Goal: Transaction & Acquisition: Subscribe to service/newsletter

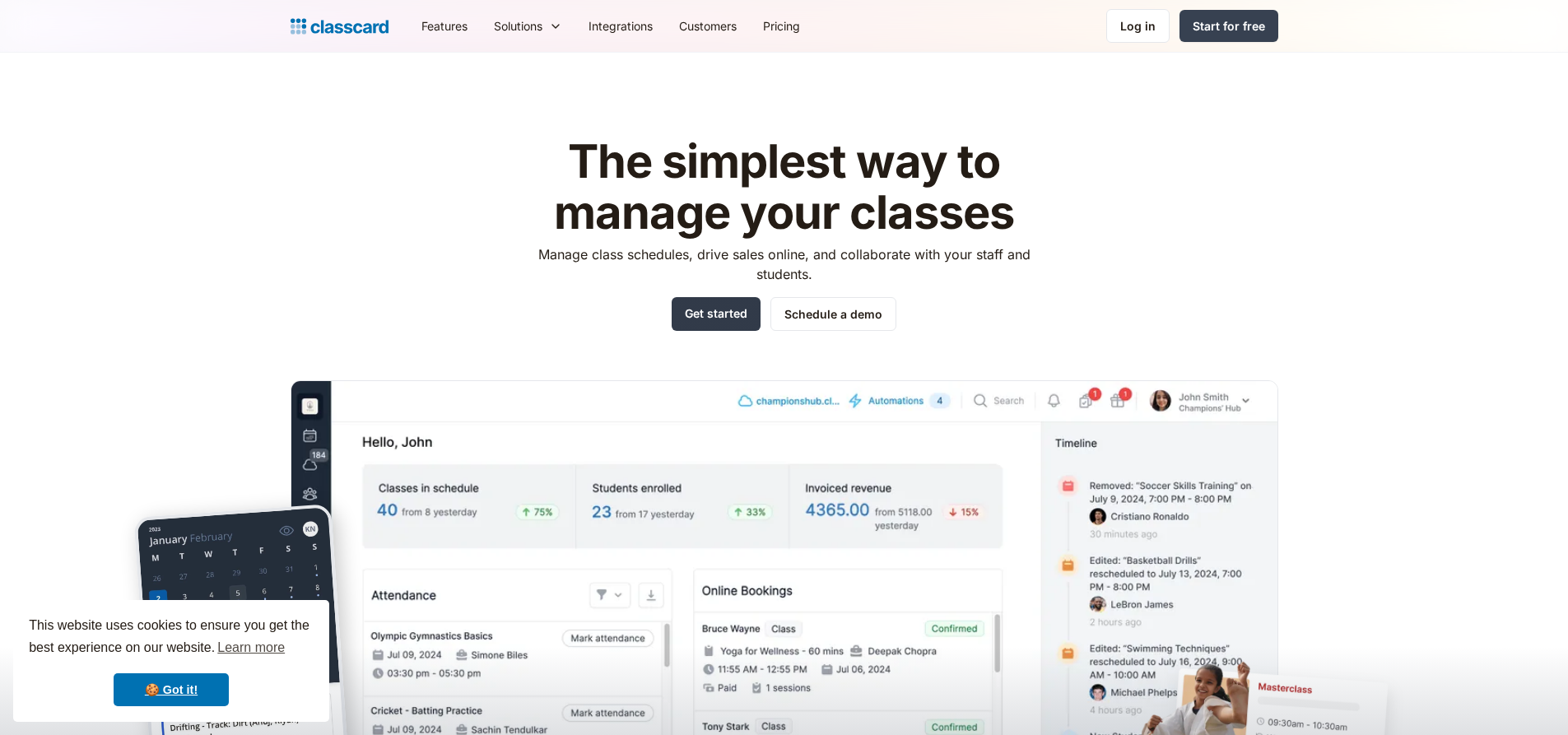
click at [706, 321] on link "Get started" at bounding box center [715, 313] width 89 height 33
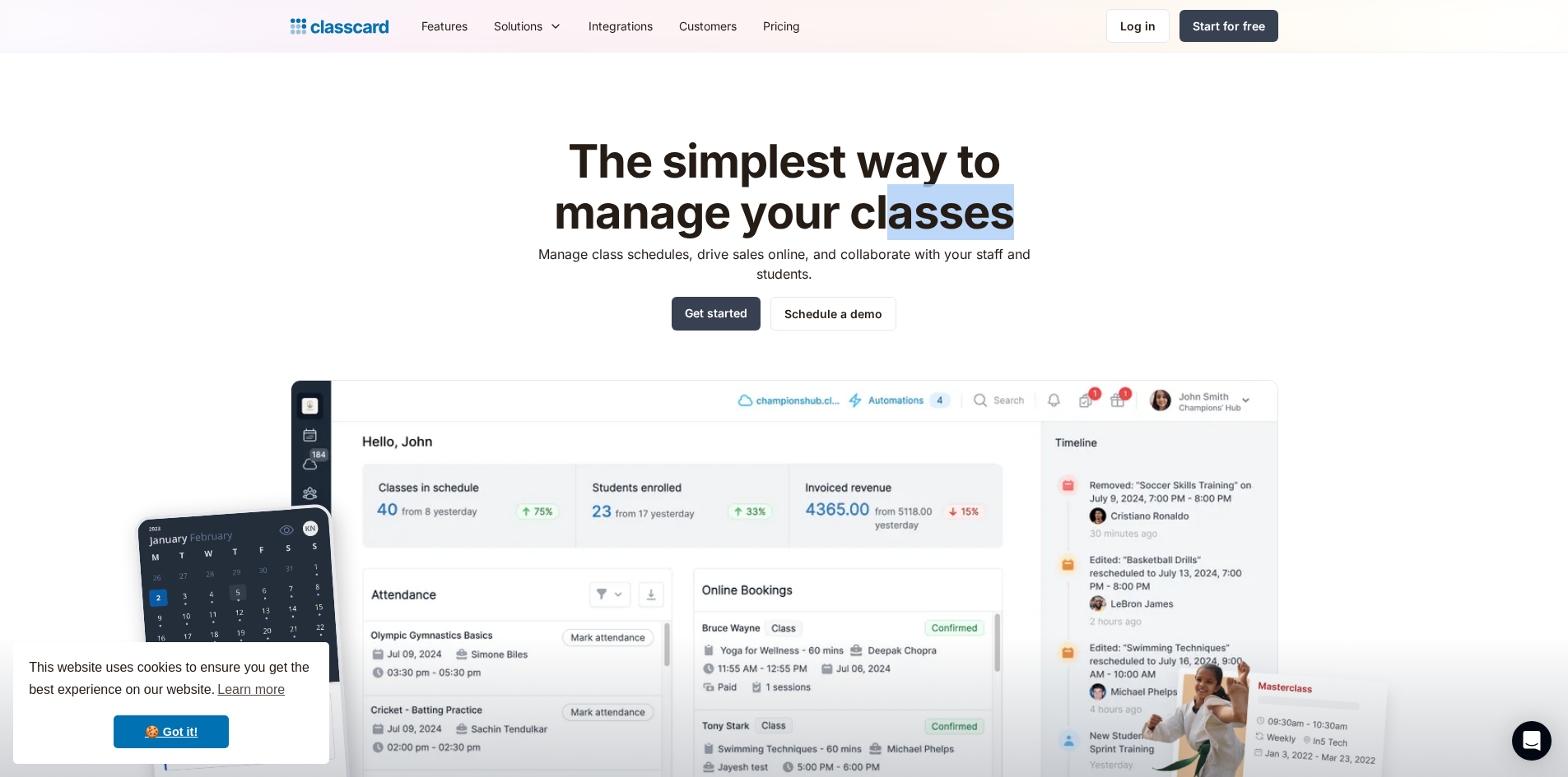
drag, startPoint x: 1020, startPoint y: 229, endPoint x: 884, endPoint y: 214, distance: 136.8
click at [884, 214] on h1 "The simplest way to manage your classes" at bounding box center [783, 187] width 522 height 101
click at [922, 209] on h1 "The simplest way to manage your classes" at bounding box center [783, 187] width 522 height 101
click at [1471, 179] on header "The simplest way to manage your classes Manage class schedules, drive sales onl…" at bounding box center [784, 433] width 1568 height 763
click at [1063, 208] on div "The simplest way to manage your classes Manage class schedules, drive sales onl…" at bounding box center [784, 462] width 987 height 705
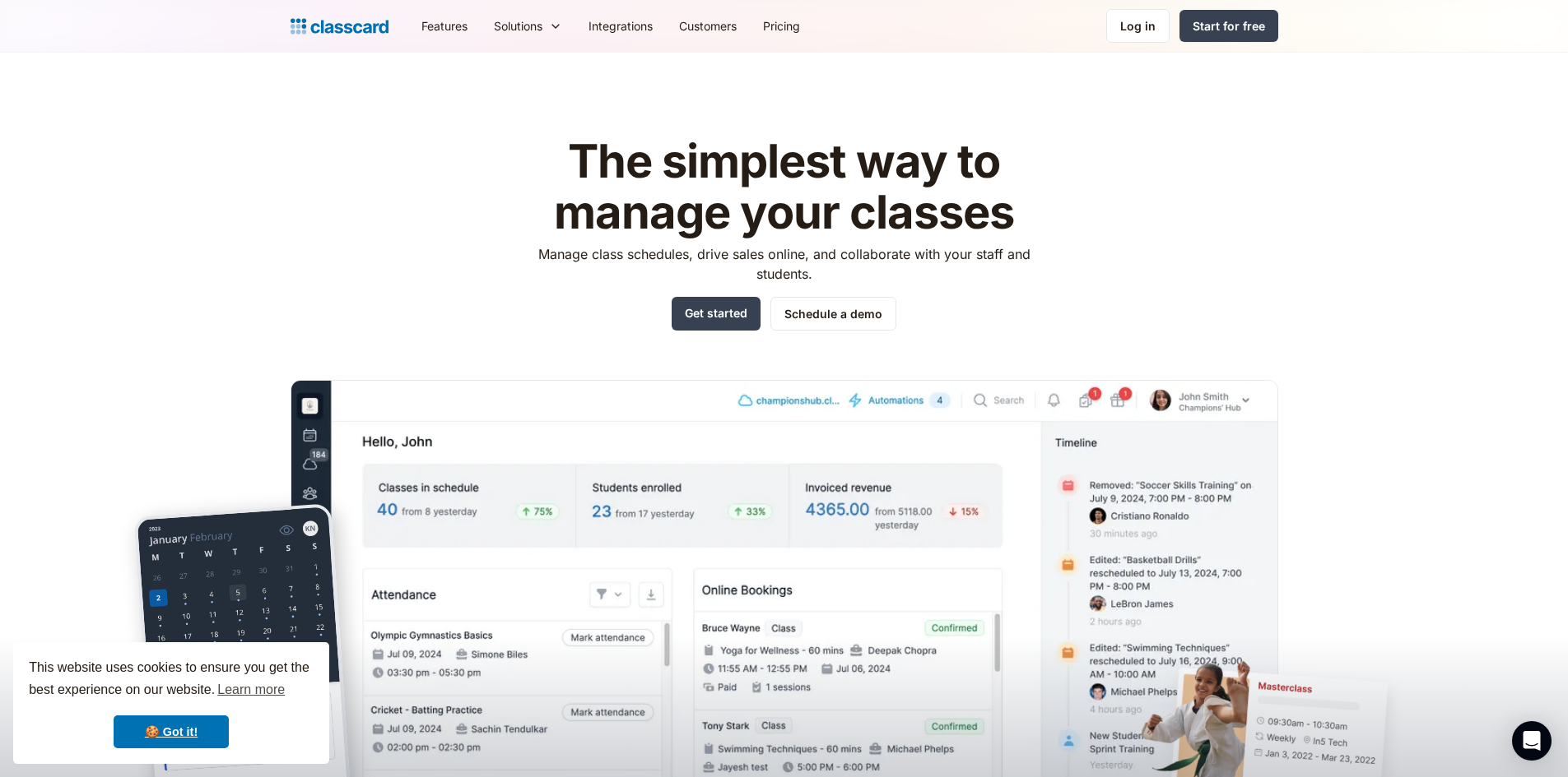
drag, startPoint x: 1061, startPoint y: 207, endPoint x: 1034, endPoint y: 198, distance: 28.5
click at [1034, 198] on h1 "The simplest way to manage your classes" at bounding box center [783, 187] width 522 height 101
drag, startPoint x: 998, startPoint y: 220, endPoint x: 910, endPoint y: 218, distance: 88.0
click at [911, 218] on h1 "The simplest way to manage your classes" at bounding box center [783, 187] width 522 height 101
click at [1093, 196] on div "The simplest way to manage your classes Manage class schedules, drive sales onl…" at bounding box center [784, 462] width 987 height 705
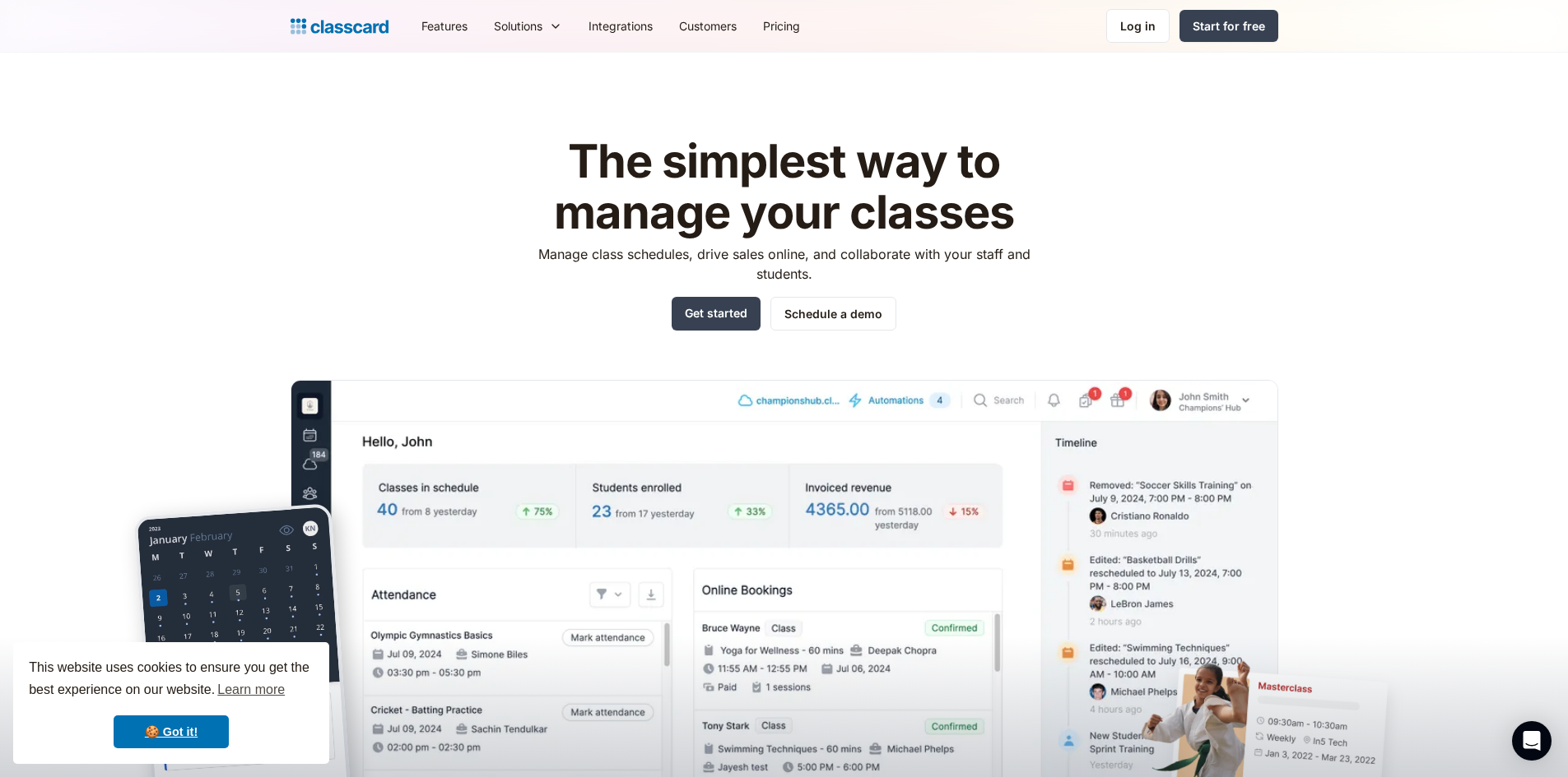
drag, startPoint x: 1387, startPoint y: 262, endPoint x: 1318, endPoint y: 307, distance: 82.4
click at [1387, 262] on header "The simplest way to manage your classes Manage class schedules, drive sales onl…" at bounding box center [784, 433] width 1568 height 763
drag, startPoint x: 1062, startPoint y: 221, endPoint x: 895, endPoint y: 102, distance: 205.1
click at [899, 187] on div "The simplest way to manage your classes Manage class schedules, drive sales onl…" at bounding box center [784, 462] width 987 height 705
